Goal: Find specific page/section: Find specific page/section

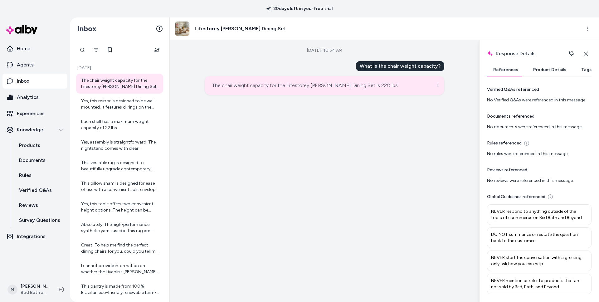
click at [260, 155] on div "Sep 24, 2025 · 10:54 AM What is the chair weight capacity? The chair weight cap…" at bounding box center [324, 171] width 309 height 262
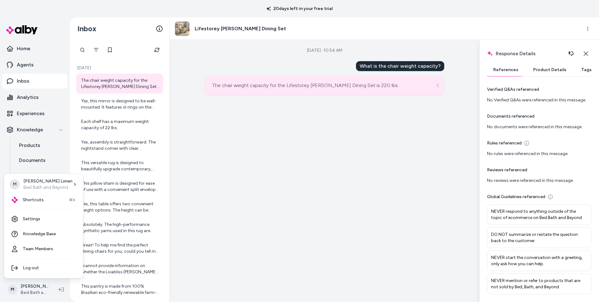
click at [33, 290] on html "20 days left in your free trial Home Agents Inbox Analytics Experiences Knowled…" at bounding box center [299, 151] width 599 height 302
click at [35, 220] on link "Settings" at bounding box center [44, 218] width 74 height 15
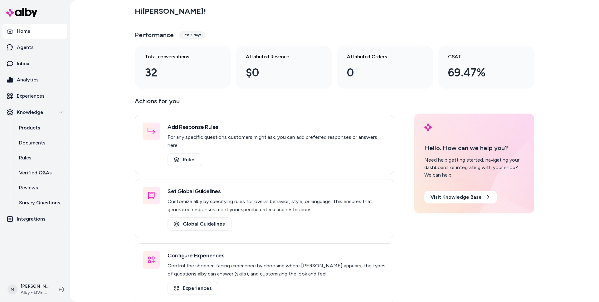
click at [110, 235] on div "Hi Matt ! Performance Last 7 days Total conversations 32 Attributed Revenue $0 …" at bounding box center [334, 151] width 529 height 302
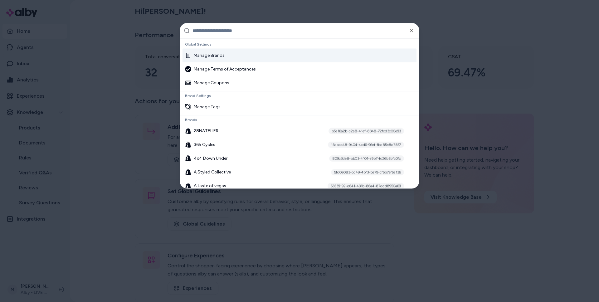
type input "*"
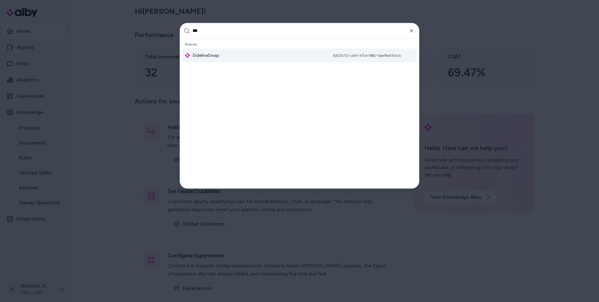
type input "****"
